Goal: Complete application form

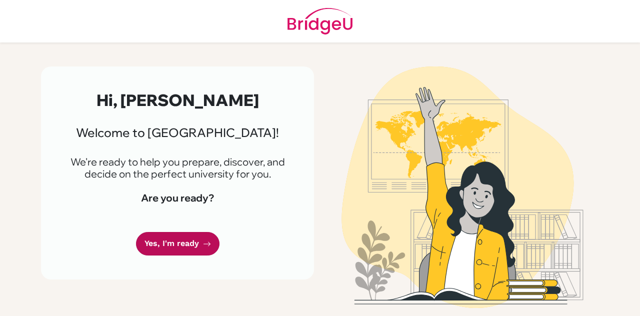
click at [161, 241] on link "Yes, I'm ready" at bounding box center [178, 244] width 84 height 24
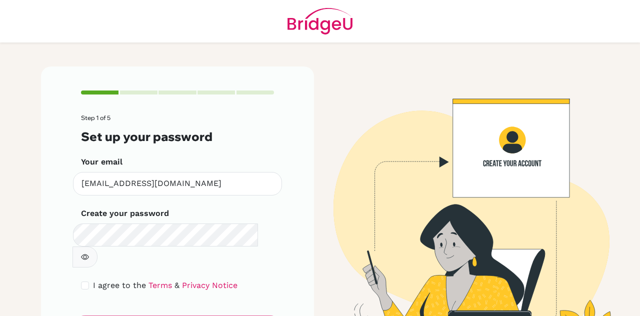
click at [94, 281] on span "I agree to the" at bounding box center [119, 286] width 53 height 10
click at [81, 282] on input "checkbox" at bounding box center [85, 286] width 8 height 8
checkbox input "true"
click at [98, 247] on button "button" at bounding box center [85, 257] width 25 height 21
click at [230, 293] on form "Step 1 of 5 Set up your password Your email [EMAIL_ADDRESS][DOMAIN_NAME] Invali…" at bounding box center [177, 227] width 193 height 225
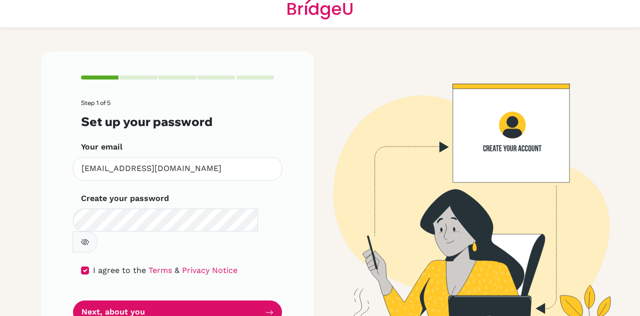
click at [200, 301] on button "Next, about you" at bounding box center [177, 313] width 209 height 24
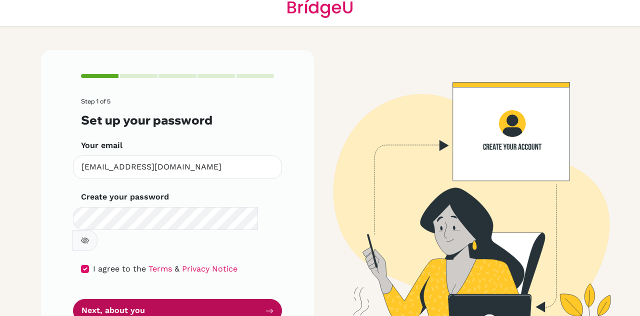
click at [198, 299] on button "Next, about you" at bounding box center [177, 311] width 209 height 24
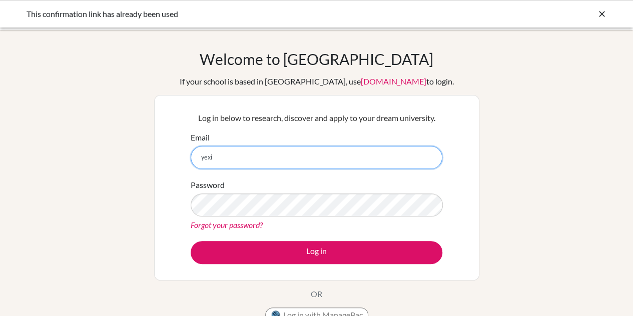
click at [372, 153] on input "yexi" at bounding box center [317, 157] width 252 height 23
type input "y"
click at [419, 163] on input "Email" at bounding box center [317, 157] width 252 height 23
click at [259, 160] on input "Email" at bounding box center [317, 157] width 252 height 23
type input "[EMAIL_ADDRESS][DOMAIN_NAME]"
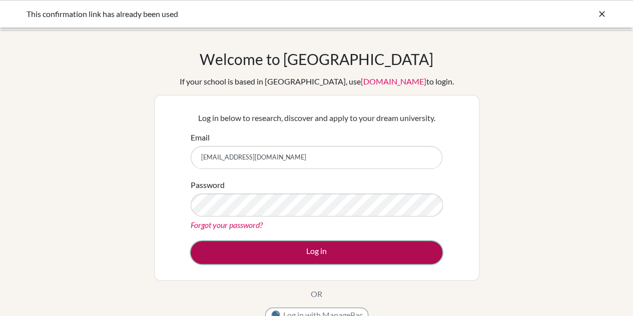
click at [312, 248] on button "Log in" at bounding box center [317, 252] width 252 height 23
